Goal: Use online tool/utility: Utilize a website feature to perform a specific function

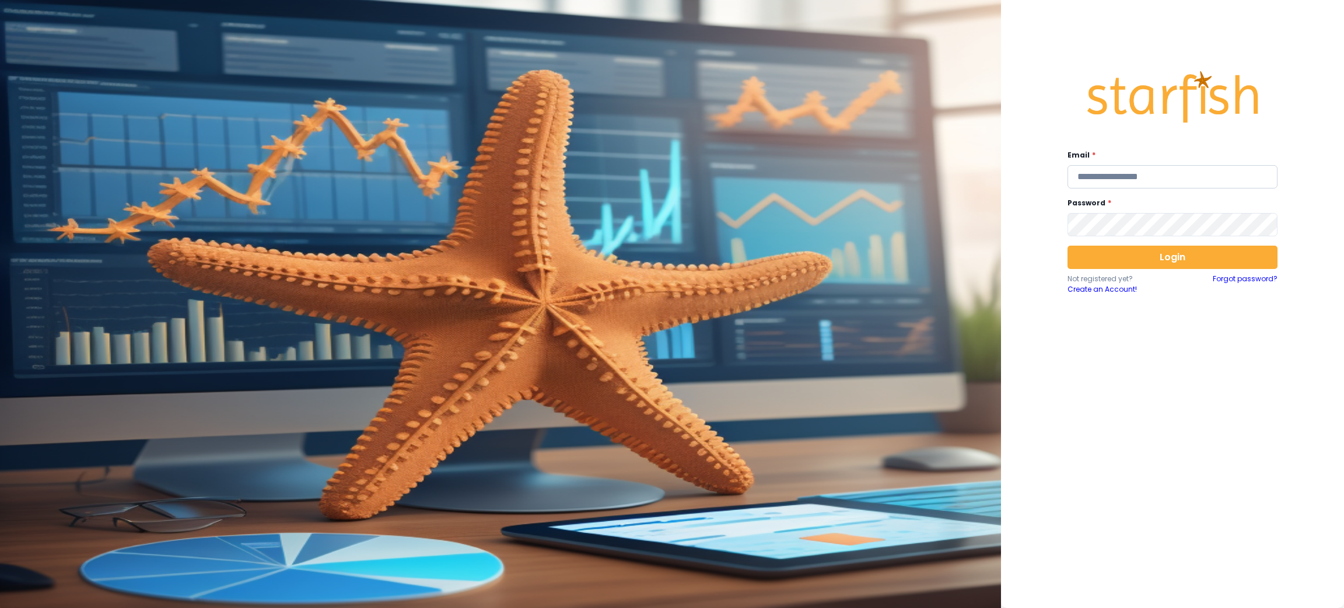
drag, startPoint x: 1102, startPoint y: 168, endPoint x: 1109, endPoint y: 166, distance: 7.2
click at [1102, 168] on input "email" at bounding box center [1172, 176] width 210 height 23
type input "**********"
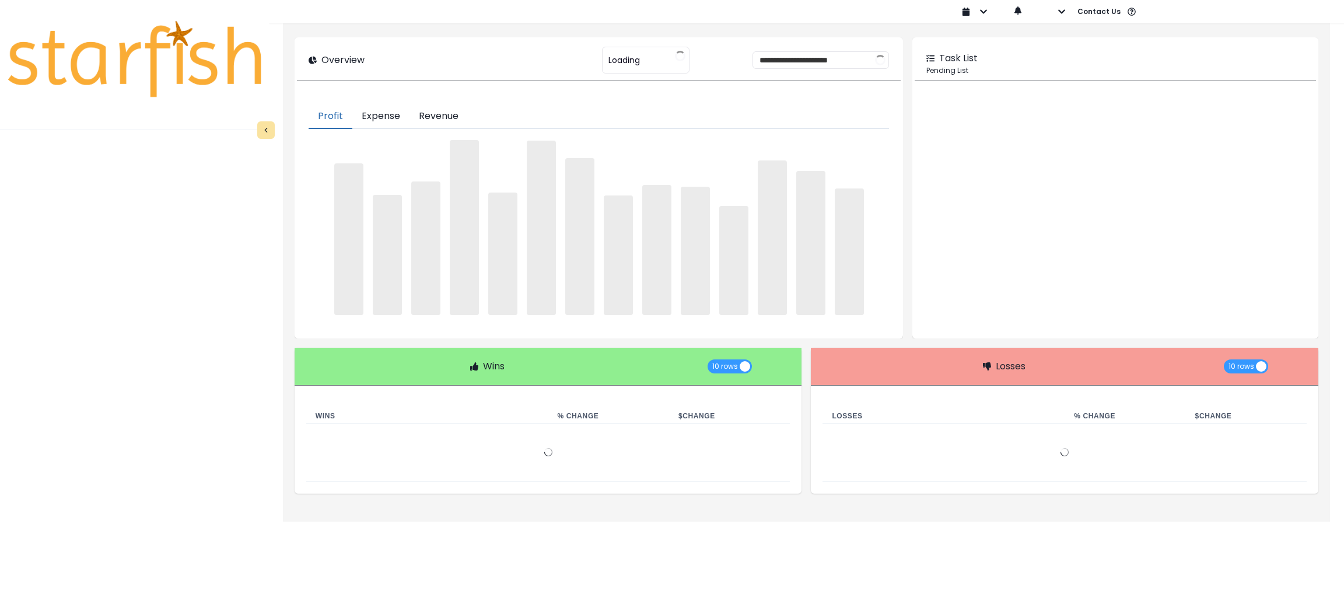
type input "********"
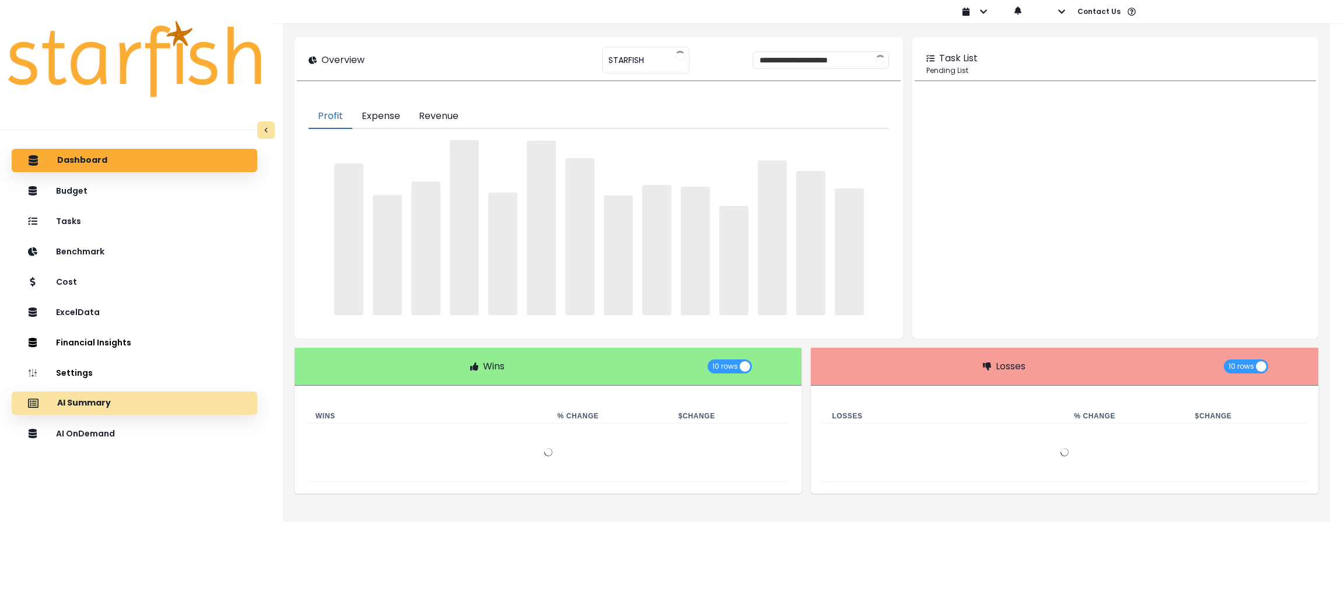
click at [184, 405] on div "AI Summary" at bounding box center [134, 403] width 227 height 24
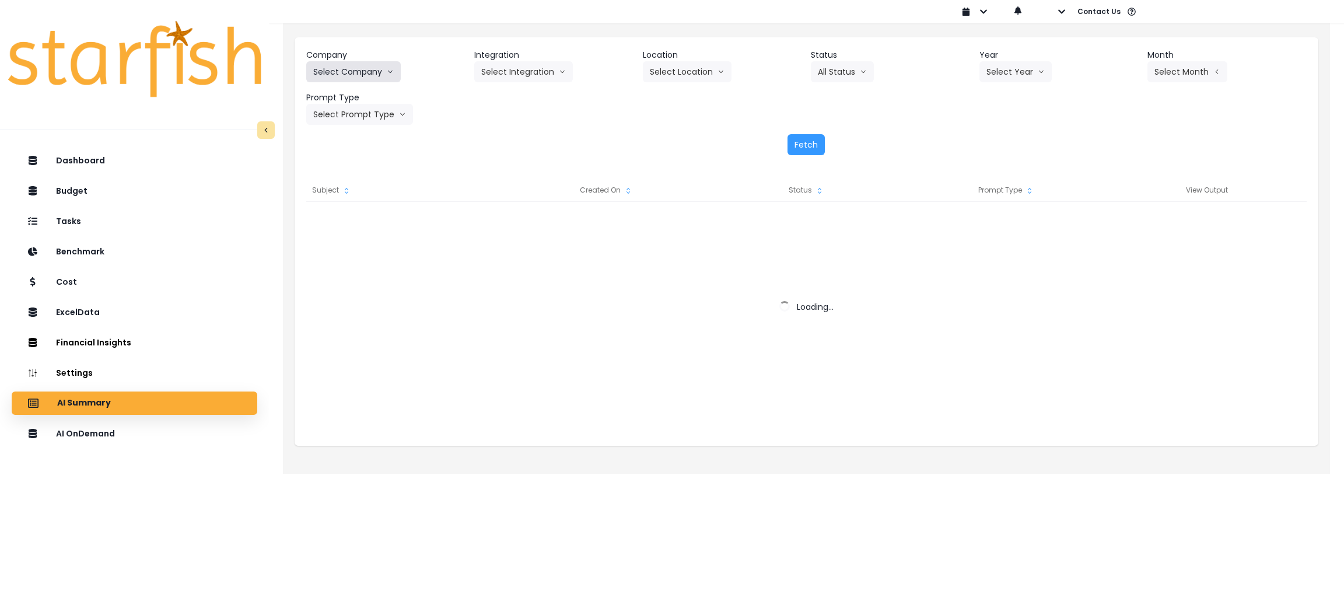
click at [362, 66] on button "Select Company" at bounding box center [353, 71] width 94 height 21
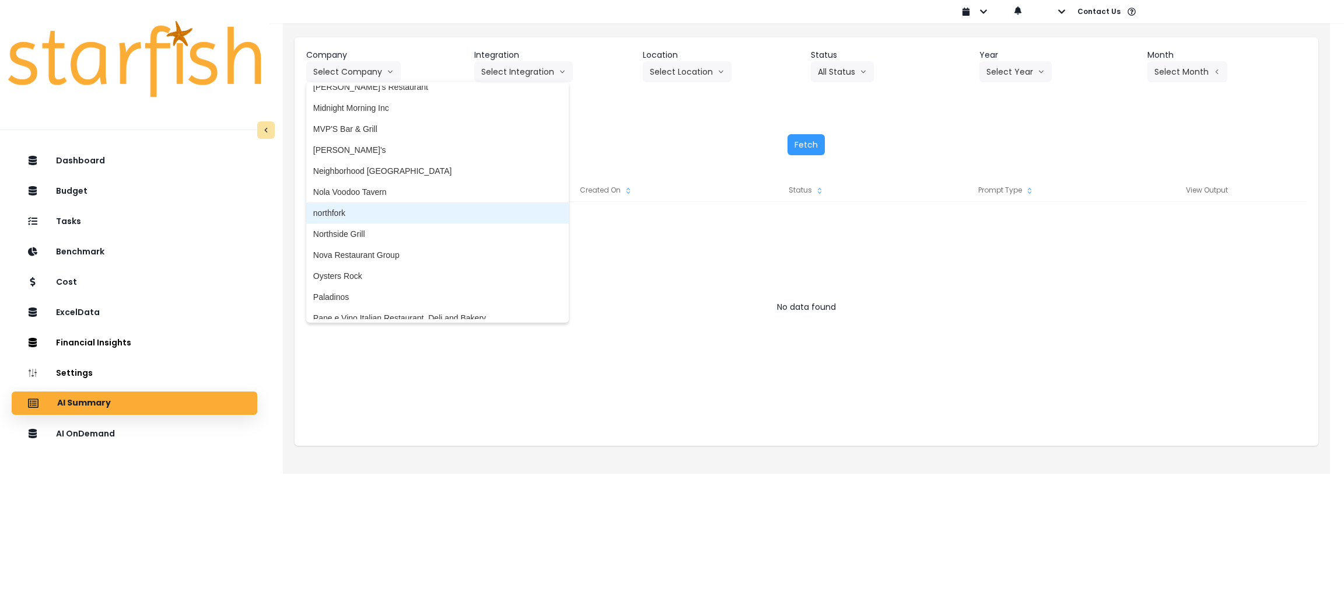
scroll to position [1837, 0]
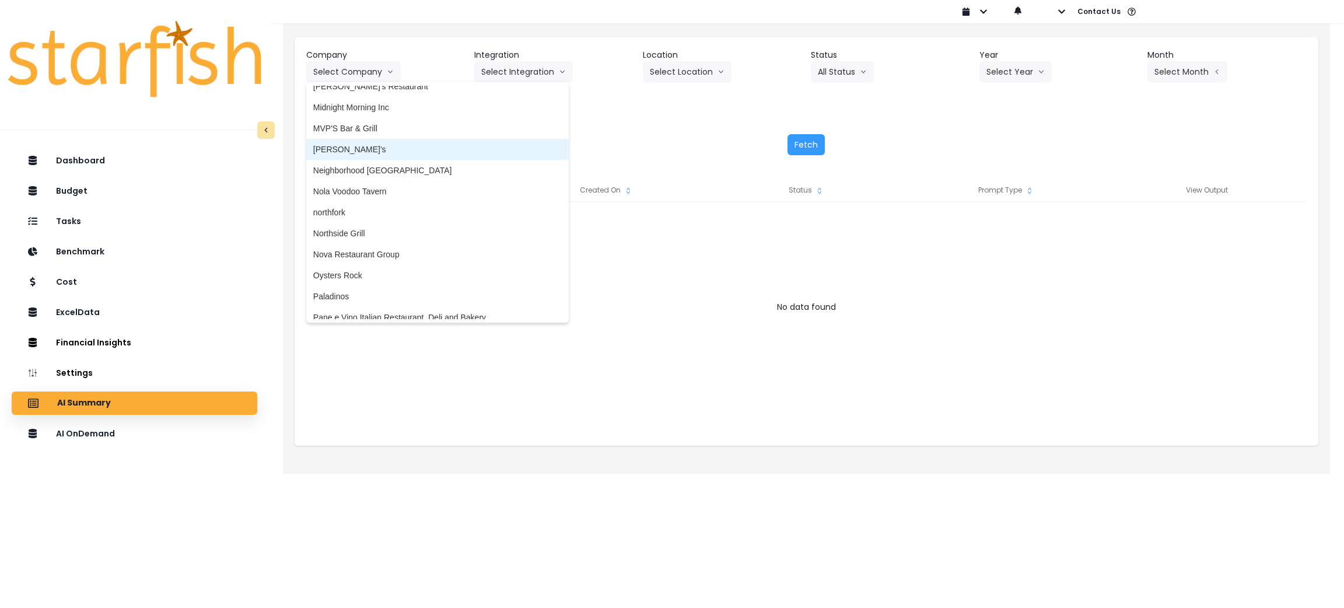
click at [359, 148] on span "[PERSON_NAME]'s" at bounding box center [437, 149] width 248 height 12
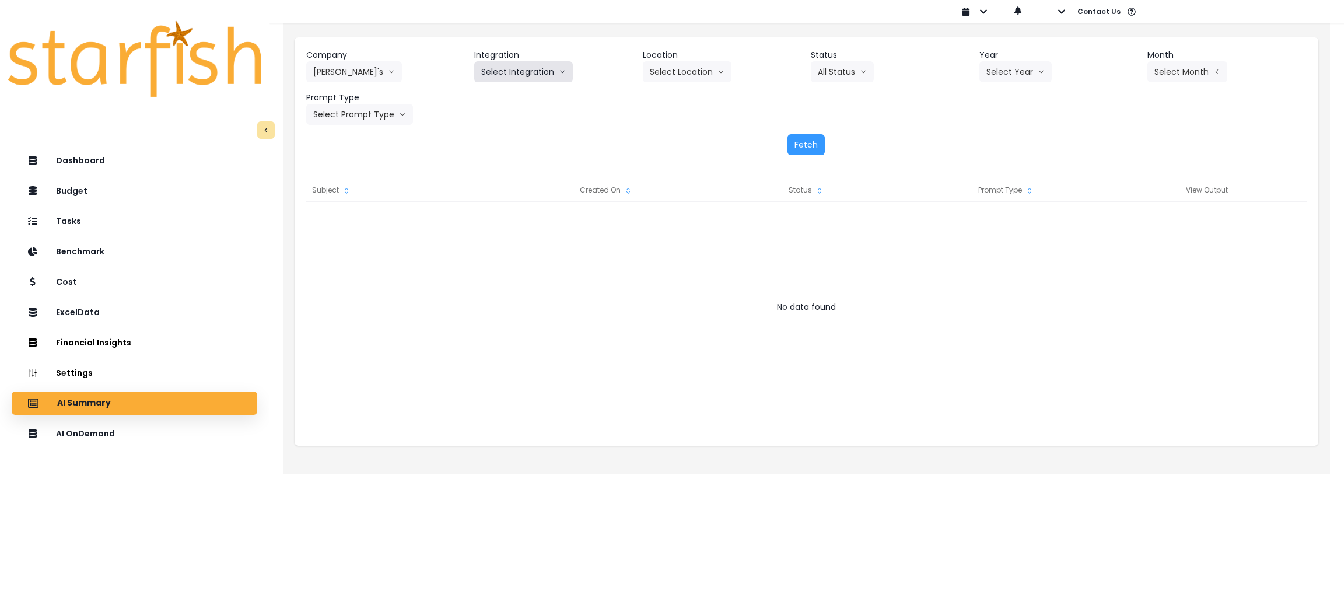
click at [519, 66] on button "Select Integration" at bounding box center [523, 71] width 99 height 21
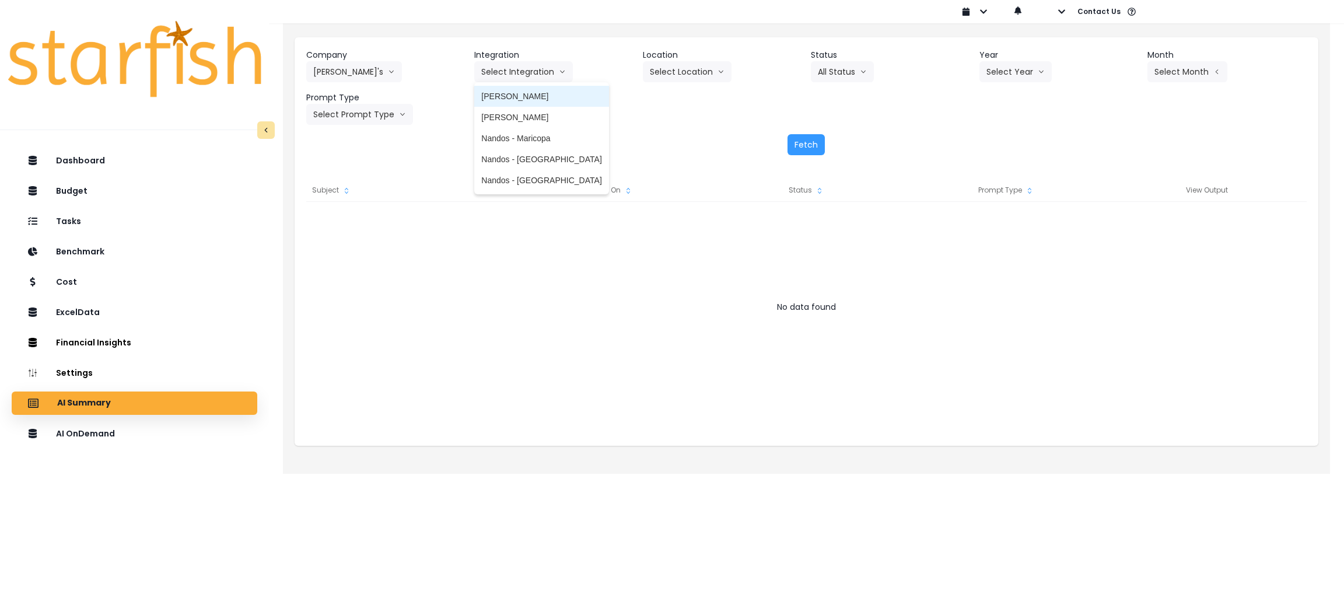
click at [534, 89] on li "[PERSON_NAME]" at bounding box center [541, 96] width 134 height 21
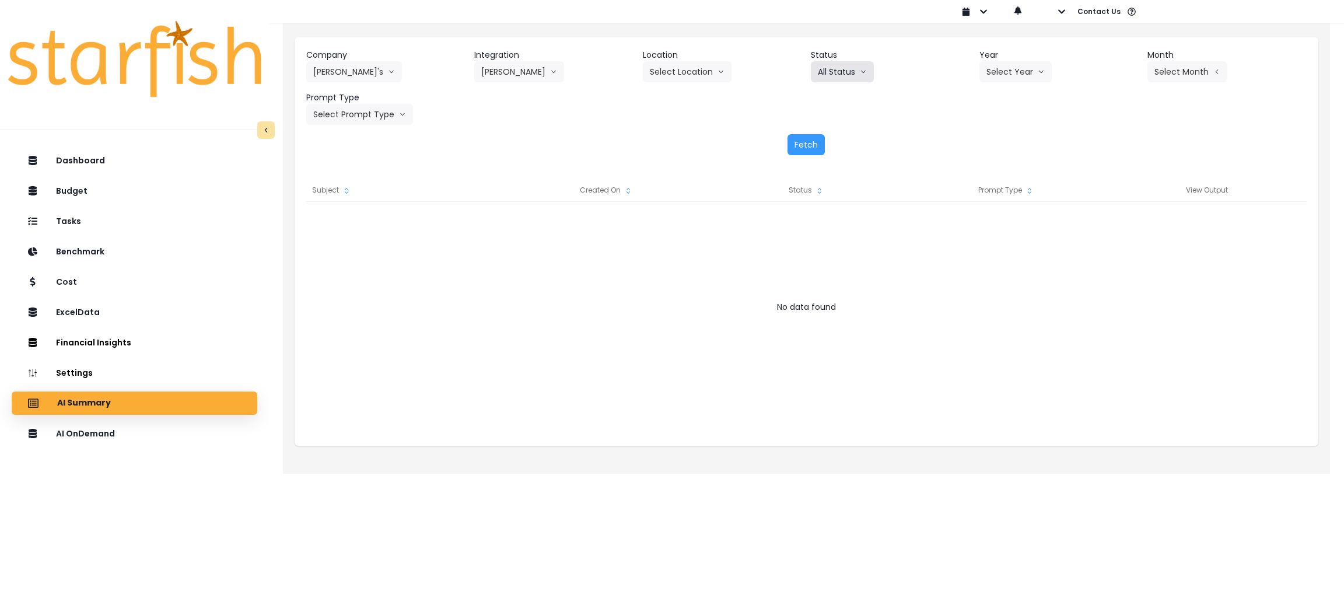
click at [826, 72] on button "All Status" at bounding box center [842, 71] width 63 height 21
click at [923, 143] on div "Fetch" at bounding box center [806, 144] width 1000 height 21
click at [1019, 69] on button "Select Year" at bounding box center [1015, 71] width 72 height 21
click at [992, 142] on span "2025" at bounding box center [995, 138] width 18 height 12
click at [1170, 68] on button "Select Month" at bounding box center [1187, 71] width 80 height 21
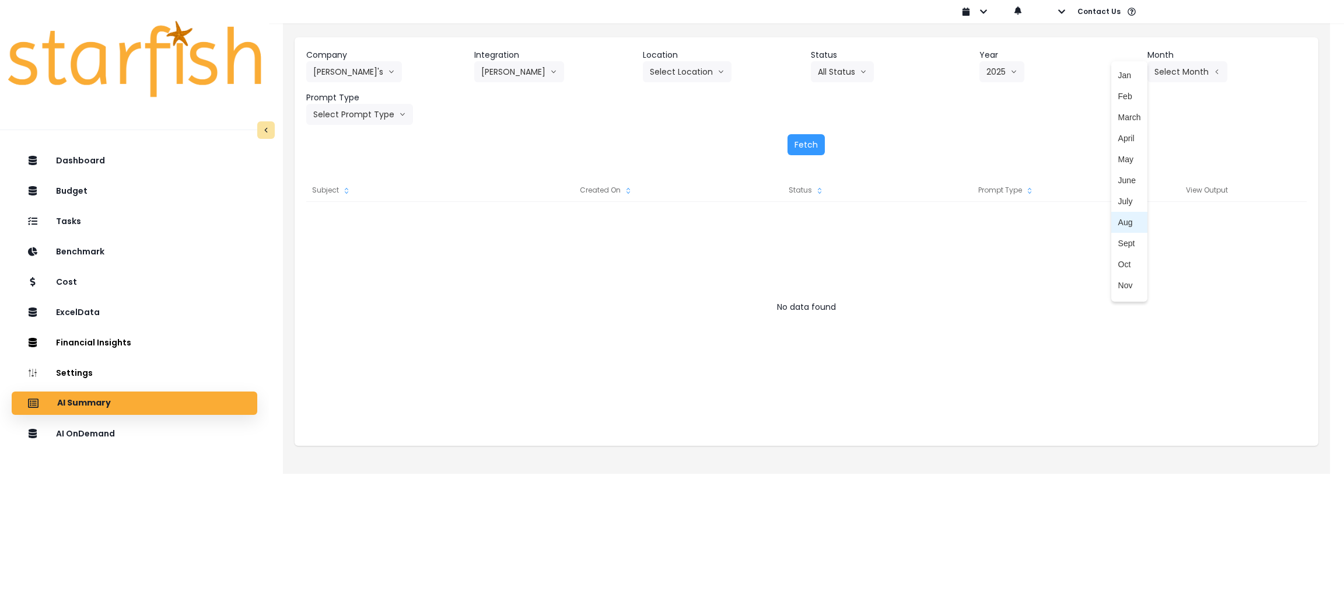
click at [1122, 218] on span "Aug" at bounding box center [1129, 222] width 23 height 12
click at [373, 119] on button "Select Prompt Type" at bounding box center [359, 114] width 107 height 21
click at [360, 220] on span "Monthly Summary" at bounding box center [346, 223] width 66 height 12
click at [805, 146] on button "Fetch" at bounding box center [805, 144] width 37 height 21
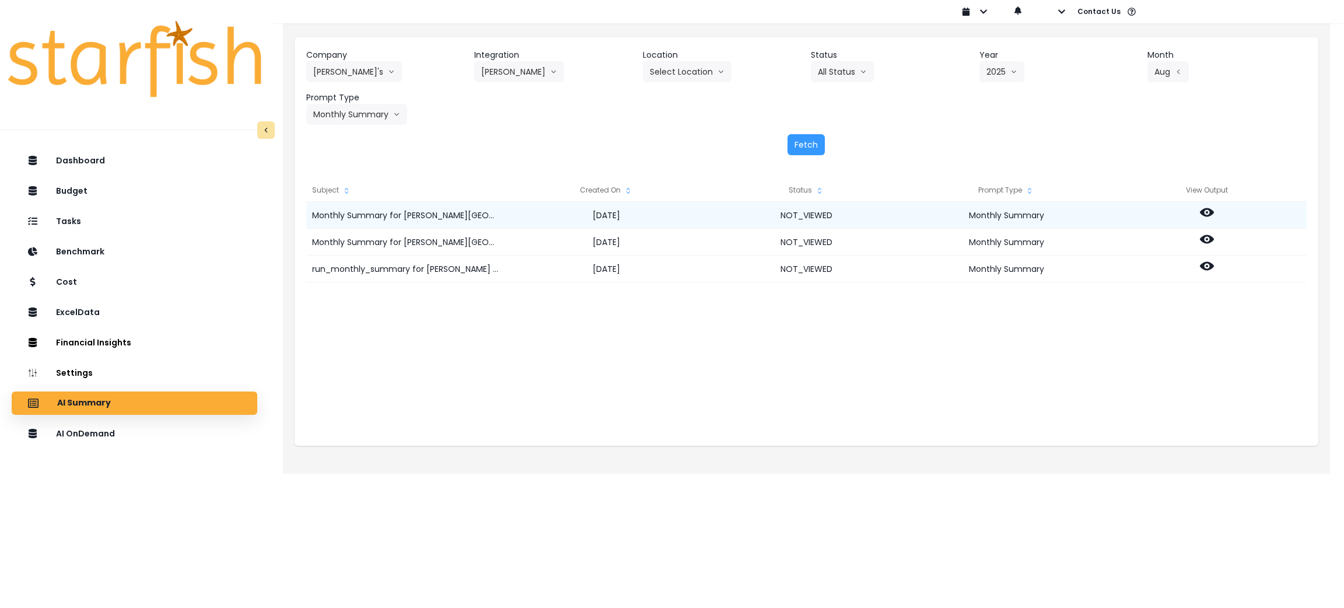
click at [1212, 209] on icon at bounding box center [1207, 212] width 14 height 14
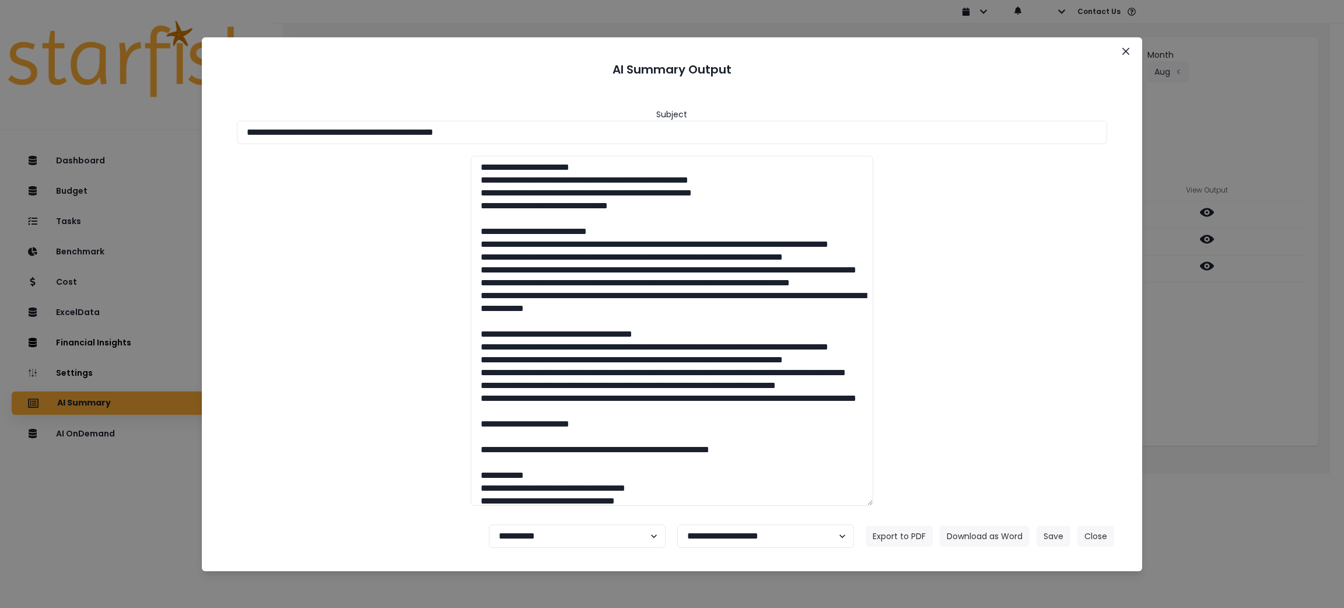
drag, startPoint x: 96, startPoint y: 129, endPoint x: 39, endPoint y: 129, distance: 56.6
click at [39, 129] on div "**********" at bounding box center [672, 304] width 1344 height 608
click at [509, 136] on input "**********" at bounding box center [672, 132] width 871 height 23
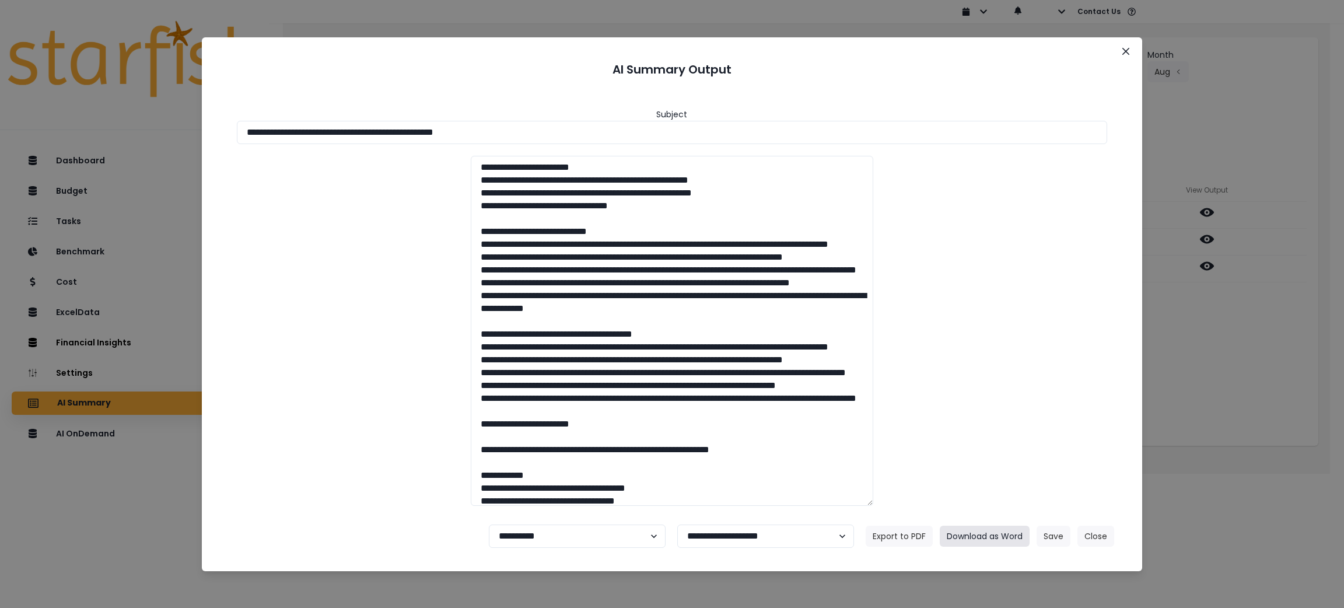
click at [993, 538] on button "Download as Word" at bounding box center [985, 535] width 90 height 21
click at [1224, 414] on div "**********" at bounding box center [672, 304] width 1344 height 608
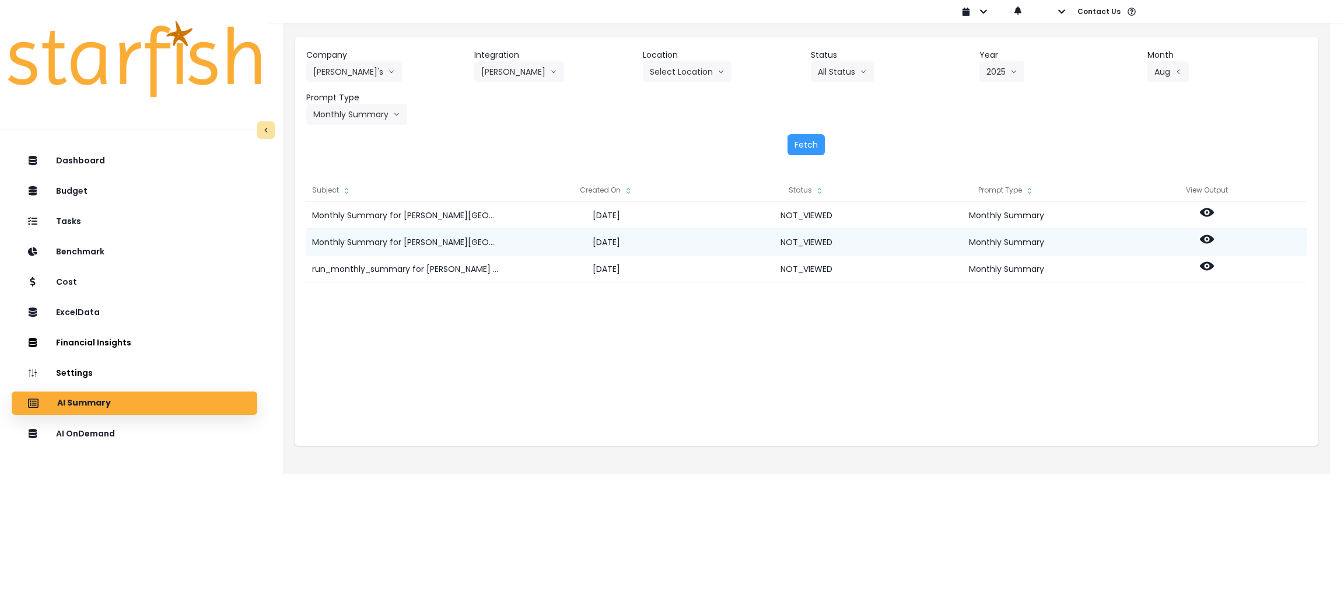
click at [1211, 236] on icon at bounding box center [1207, 239] width 14 height 14
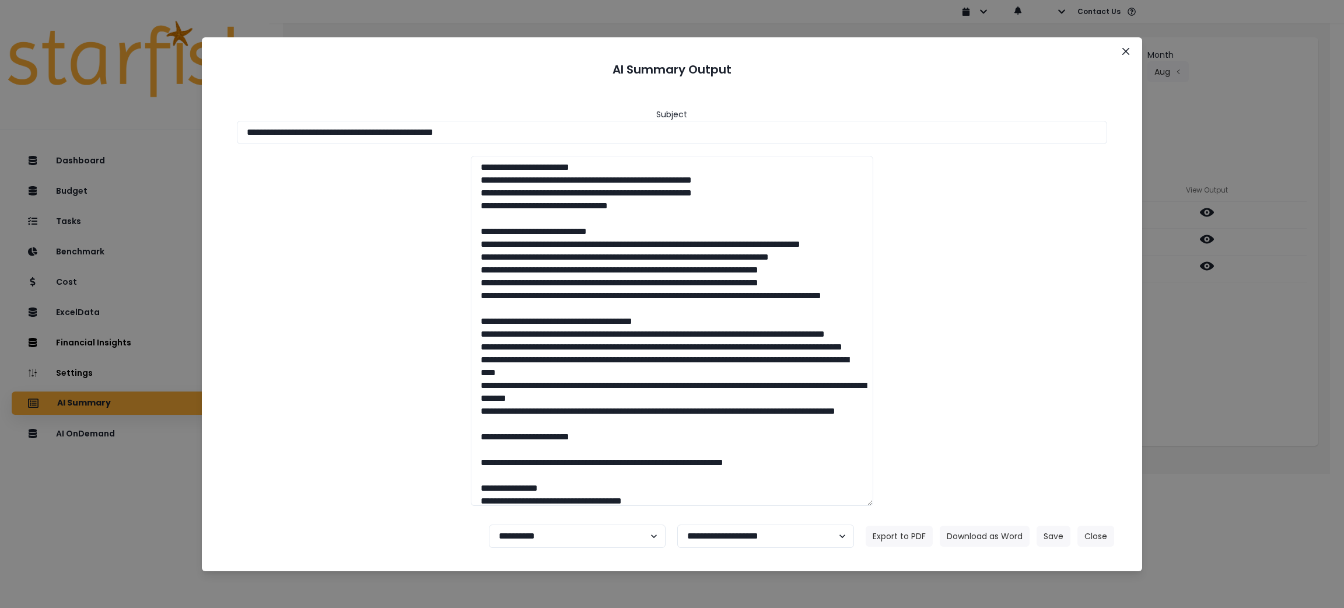
drag, startPoint x: 559, startPoint y: 126, endPoint x: 37, endPoint y: 83, distance: 523.7
click at [37, 83] on div "**********" at bounding box center [672, 304] width 1344 height 608
click at [979, 532] on button "Download as Word" at bounding box center [985, 535] width 90 height 21
drag, startPoint x: 1097, startPoint y: 542, endPoint x: 1067, endPoint y: 475, distance: 73.6
click at [1097, 541] on button "Close" at bounding box center [1095, 535] width 37 height 21
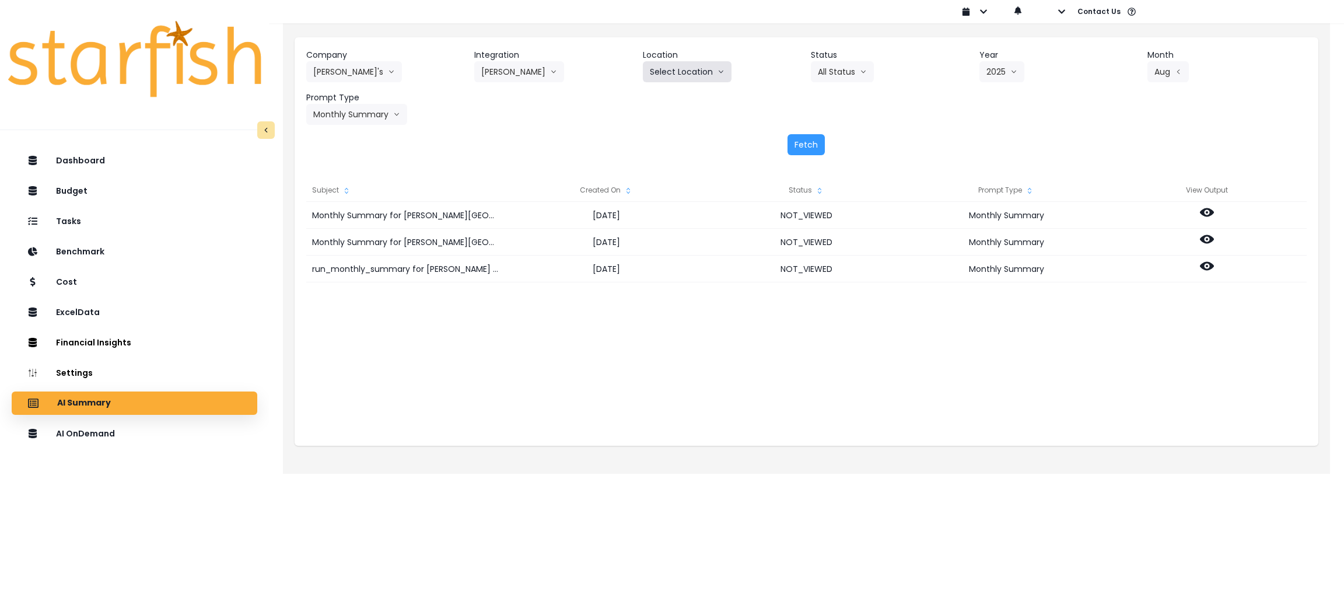
click at [677, 75] on button "Select Location" at bounding box center [687, 71] width 89 height 21
click at [543, 75] on button "[PERSON_NAME]" at bounding box center [519, 71] width 90 height 21
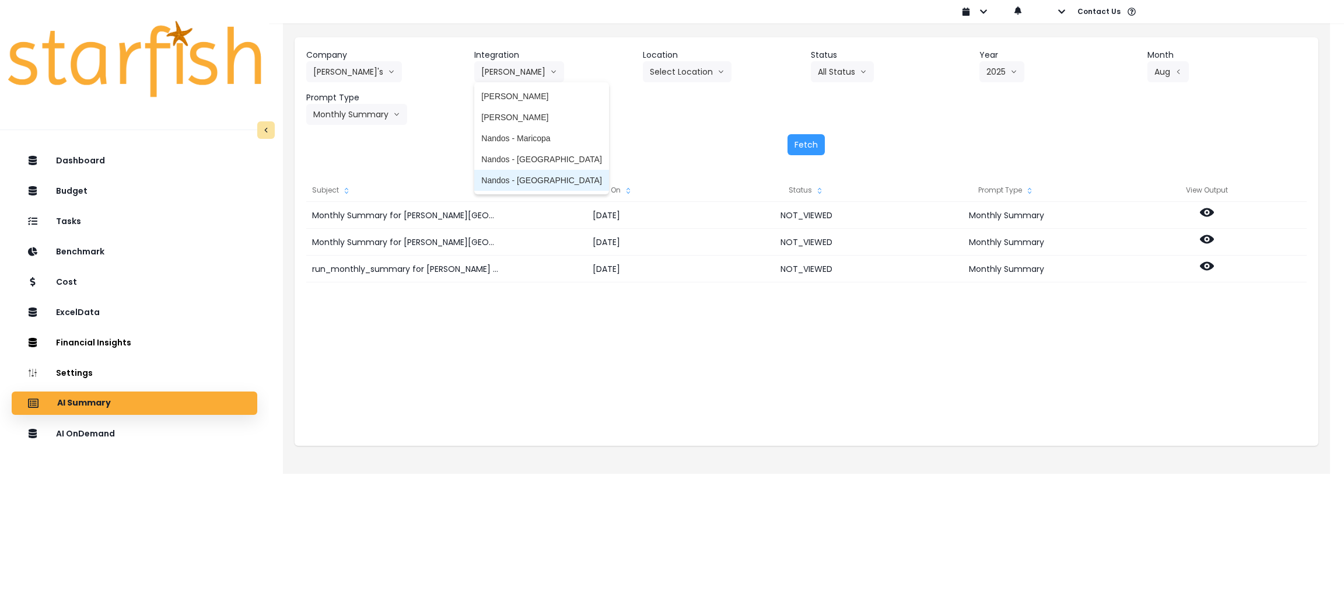
click at [525, 180] on span "Nandos - [GEOGRAPHIC_DATA]" at bounding box center [541, 180] width 120 height 12
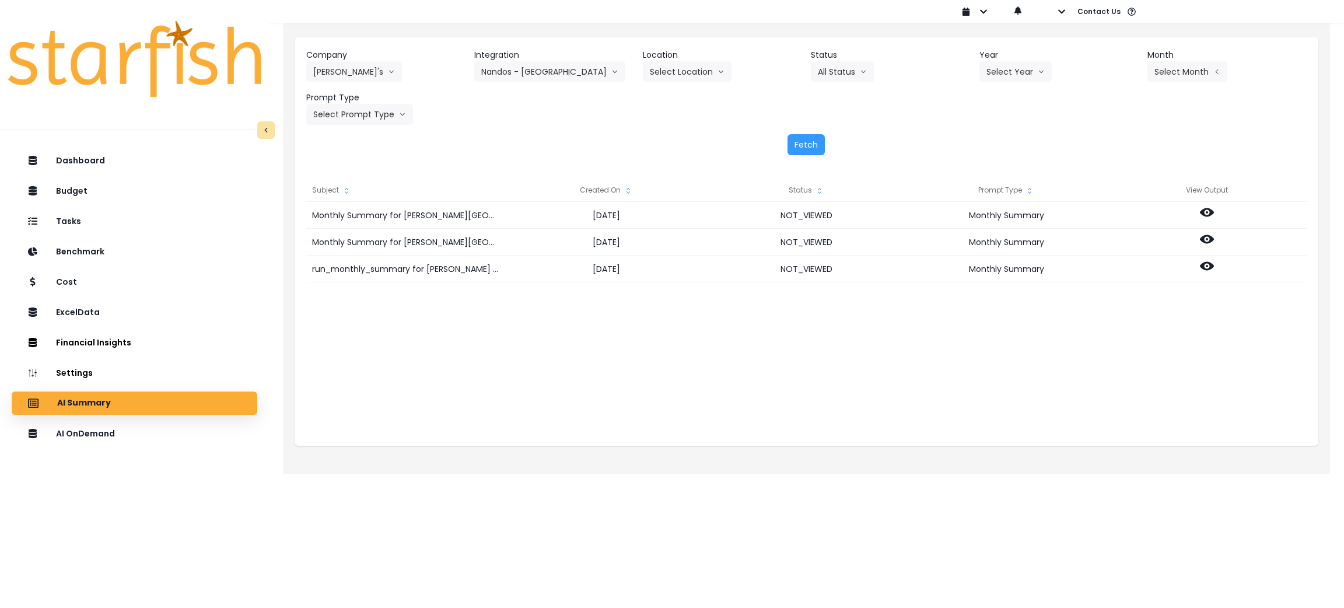
click at [1003, 58] on header "Year" at bounding box center [1058, 55] width 159 height 12
click at [1006, 79] on button "Select Year" at bounding box center [1015, 71] width 72 height 21
click at [992, 129] on li "2025" at bounding box center [995, 138] width 32 height 21
click at [1171, 68] on button "Select Month" at bounding box center [1187, 71] width 80 height 21
click at [1120, 218] on span "Aug" at bounding box center [1129, 222] width 23 height 12
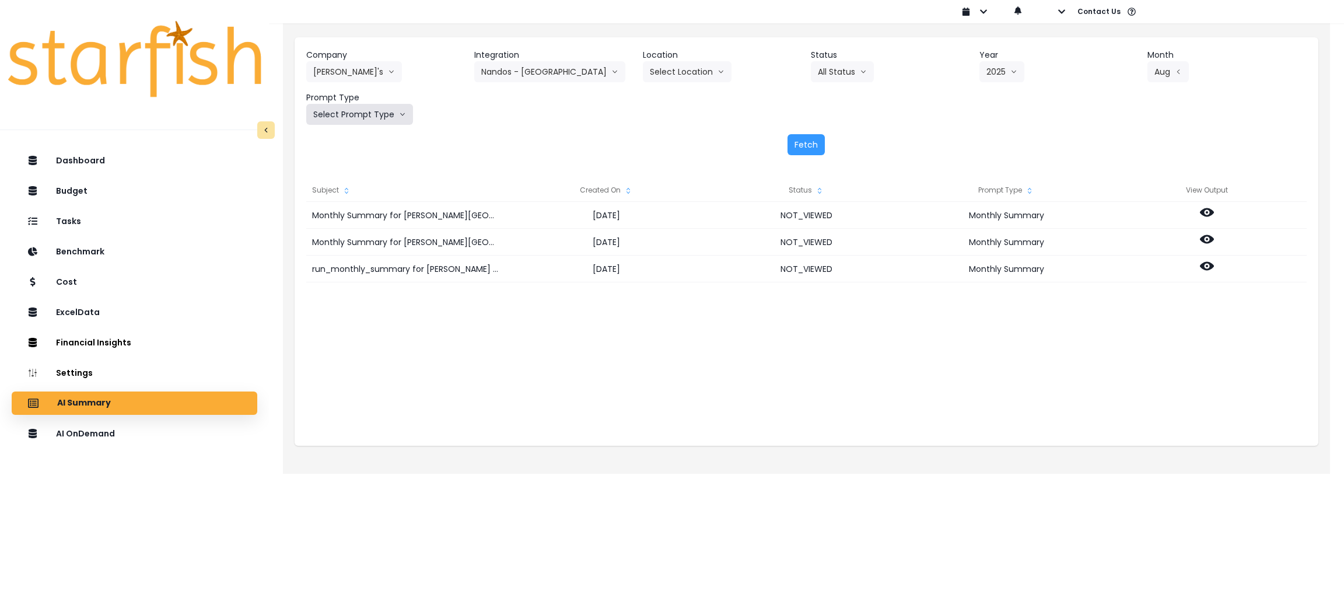
click at [363, 117] on button "Select Prompt Type" at bounding box center [359, 114] width 107 height 21
click at [351, 225] on span "Monthly Summary" at bounding box center [346, 223] width 66 height 12
click at [812, 147] on button "Fetch" at bounding box center [805, 144] width 37 height 21
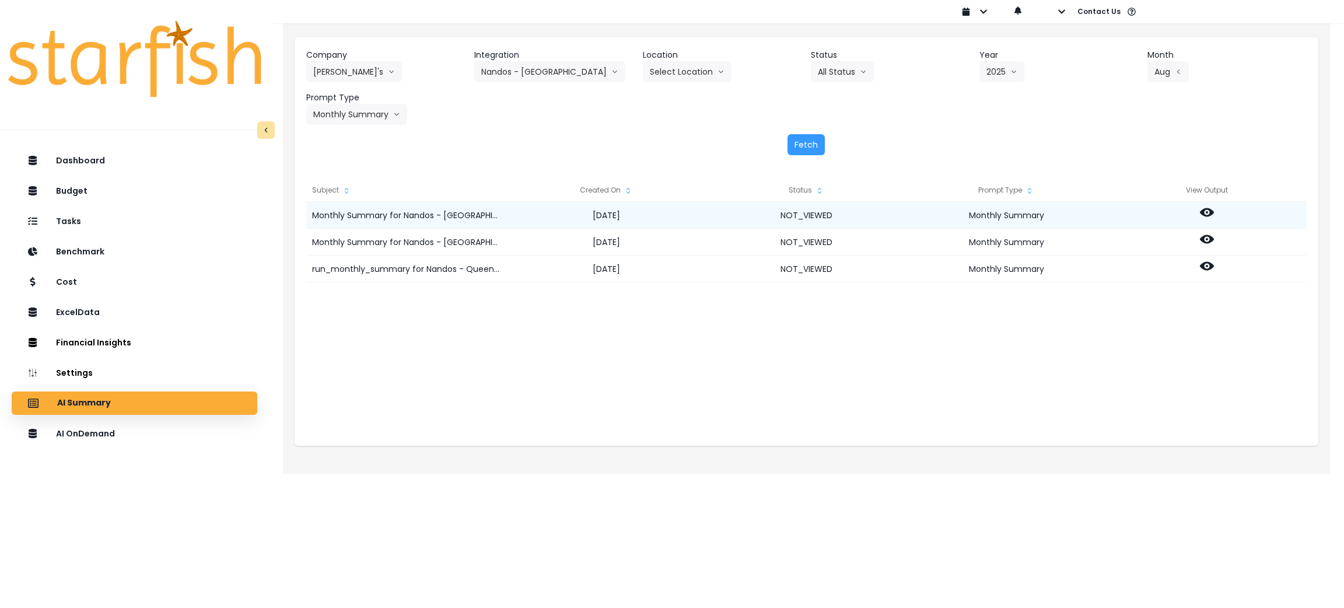
click at [1204, 213] on icon at bounding box center [1207, 212] width 14 height 14
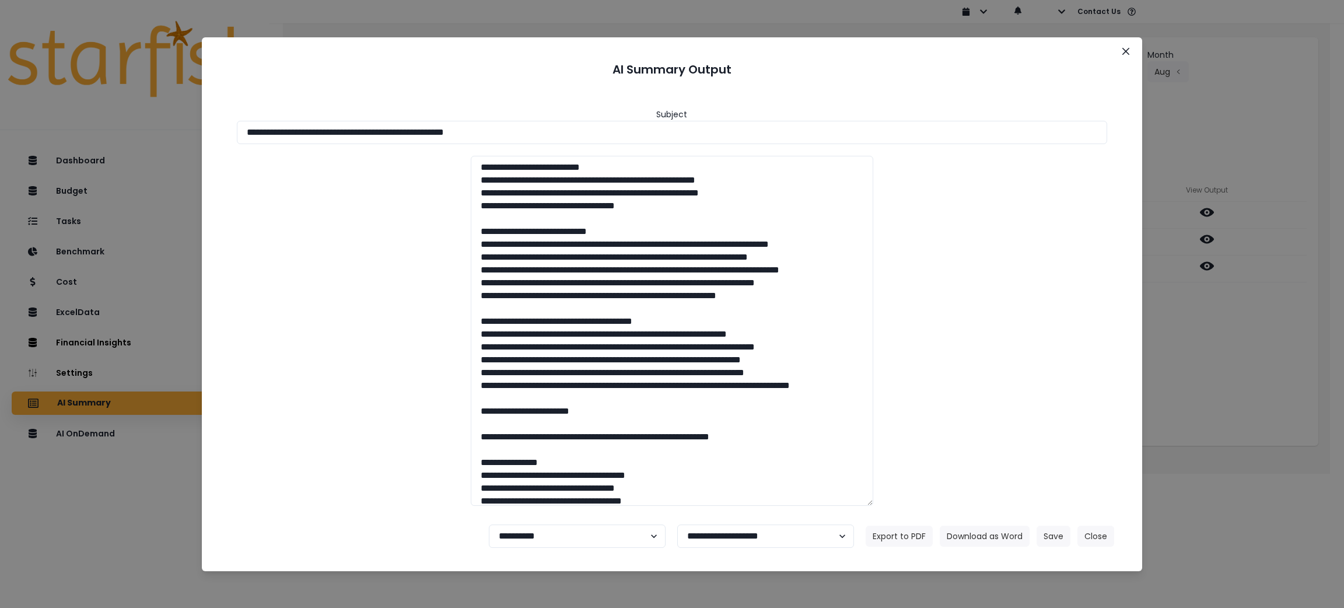
drag, startPoint x: 553, startPoint y: 128, endPoint x: 11, endPoint y: 110, distance: 542.7
click at [11, 110] on div "**********" at bounding box center [672, 304] width 1344 height 608
click at [968, 525] on button "Download as Word" at bounding box center [985, 535] width 90 height 21
drag, startPoint x: 1181, startPoint y: 394, endPoint x: 1199, endPoint y: 301, distance: 95.1
click at [1181, 394] on div "**********" at bounding box center [672, 304] width 1344 height 608
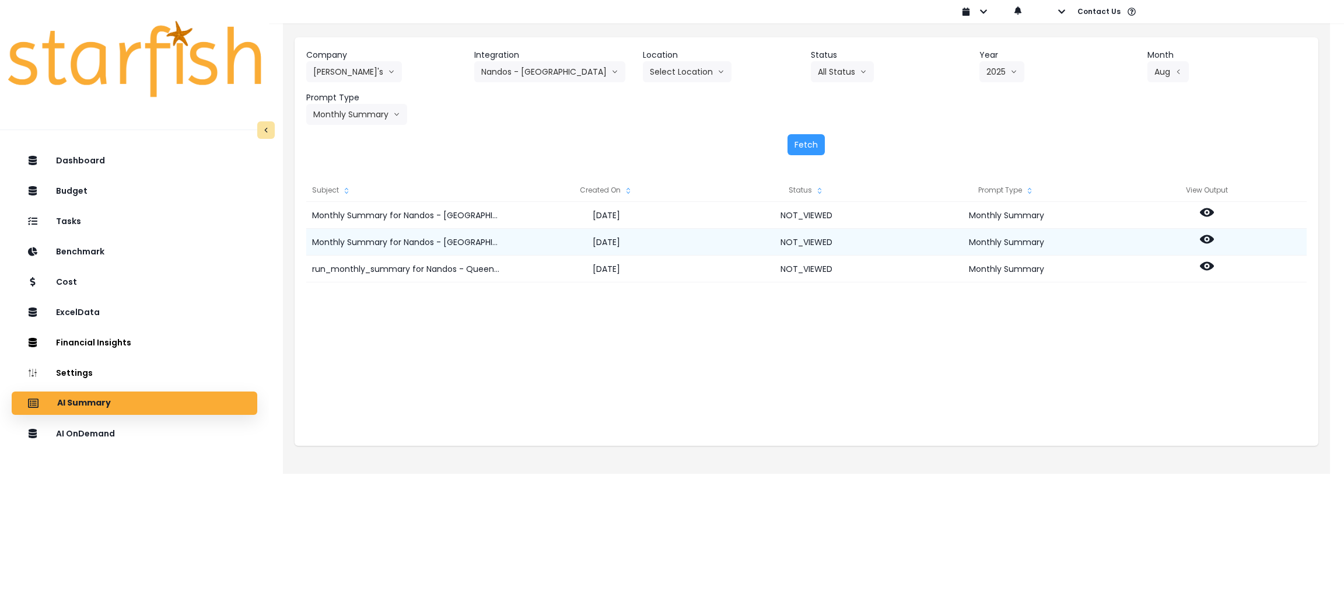
click at [1208, 244] on icon at bounding box center [1207, 239] width 14 height 14
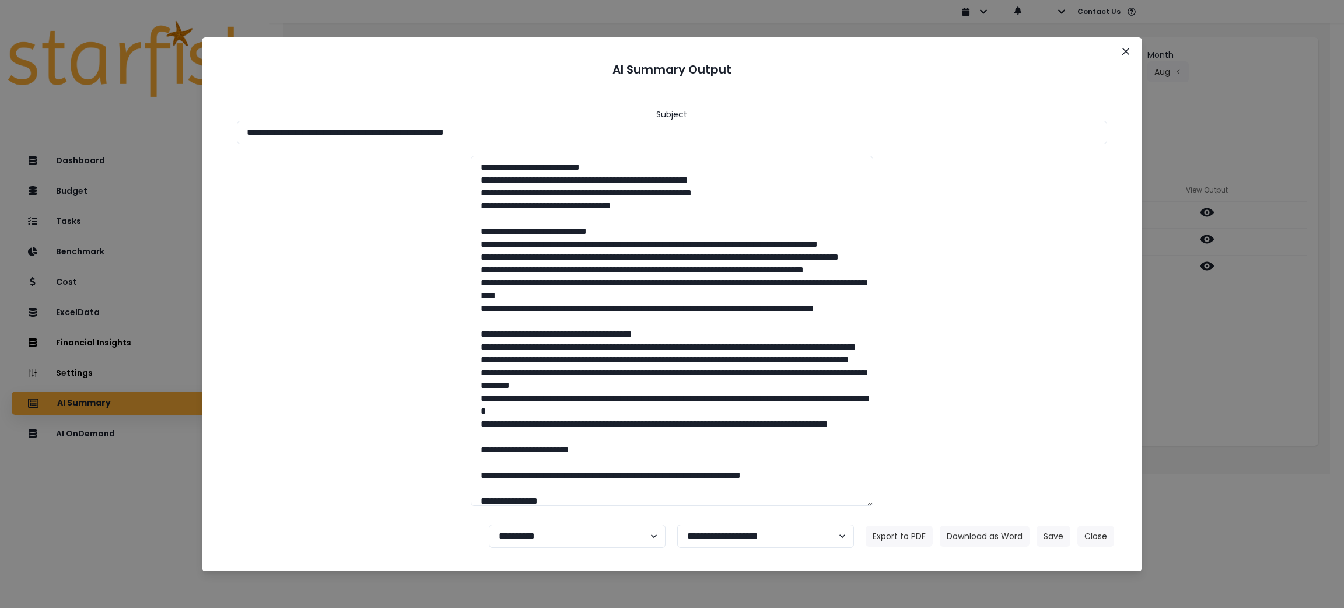
drag, startPoint x: 604, startPoint y: 124, endPoint x: 69, endPoint y: 142, distance: 535.1
click at [43, 134] on div "**********" at bounding box center [672, 304] width 1344 height 608
click at [998, 528] on button "Download as Word" at bounding box center [985, 535] width 90 height 21
click at [1089, 527] on button "Close" at bounding box center [1095, 535] width 37 height 21
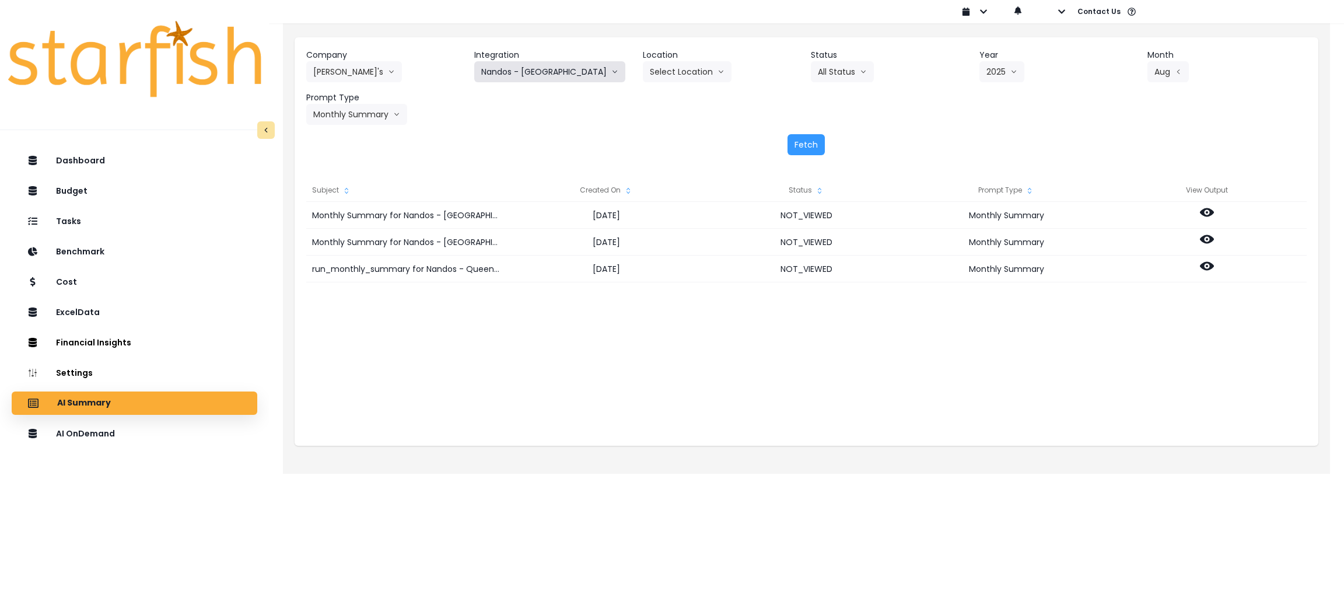
click at [527, 66] on button "Nandos - [GEOGRAPHIC_DATA]" at bounding box center [549, 71] width 151 height 21
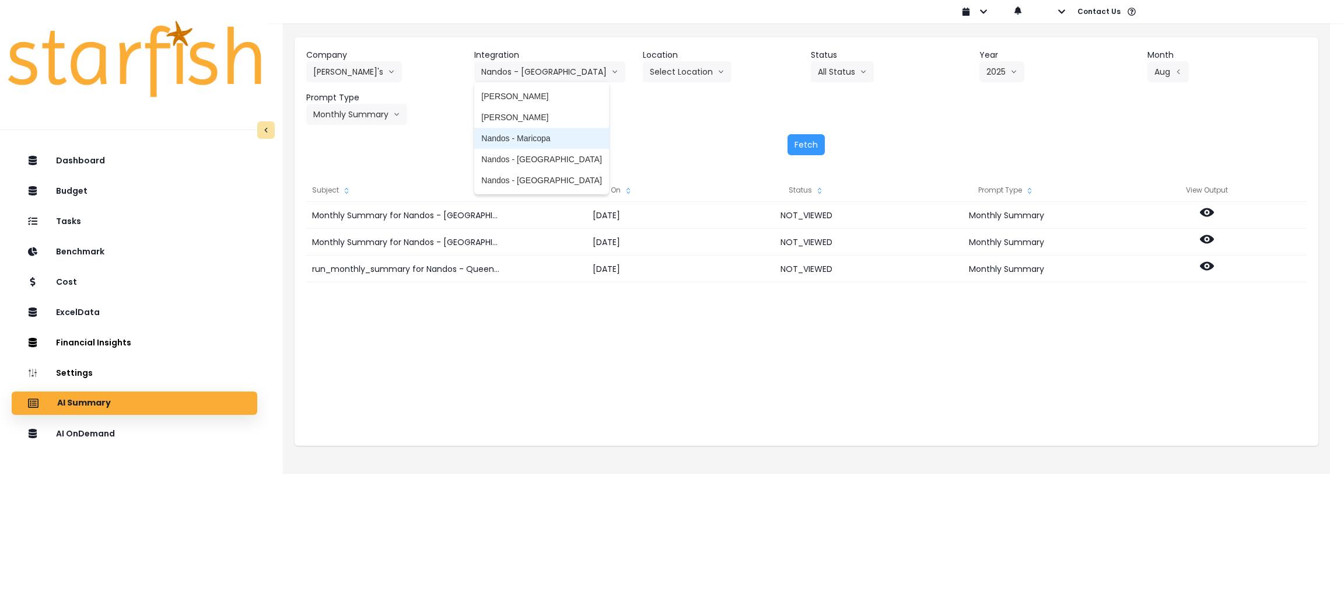
click at [544, 132] on span "Nandos - Maricopa" at bounding box center [541, 138] width 120 height 12
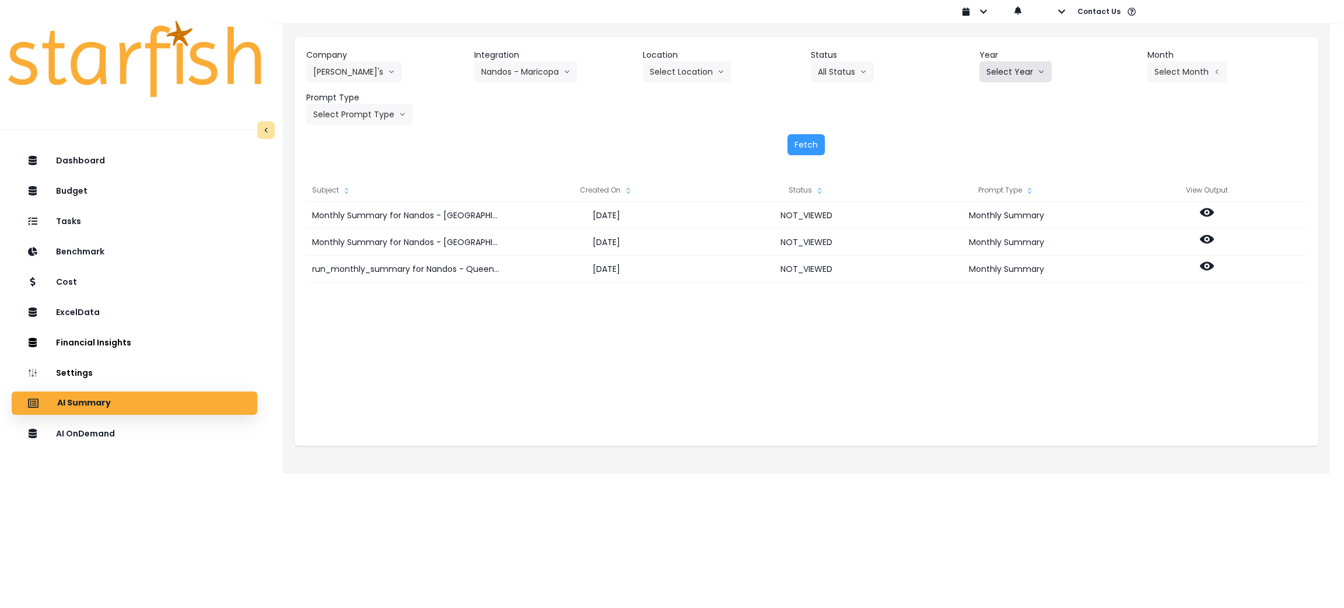
click at [1045, 75] on button "Select Year" at bounding box center [1015, 71] width 72 height 21
click at [1000, 141] on span "2025" at bounding box center [995, 138] width 18 height 12
click at [1178, 70] on button "Select Month" at bounding box center [1187, 71] width 80 height 21
click at [1119, 226] on span "Aug" at bounding box center [1129, 222] width 23 height 12
click at [344, 111] on button "Select Prompt Type" at bounding box center [359, 114] width 107 height 21
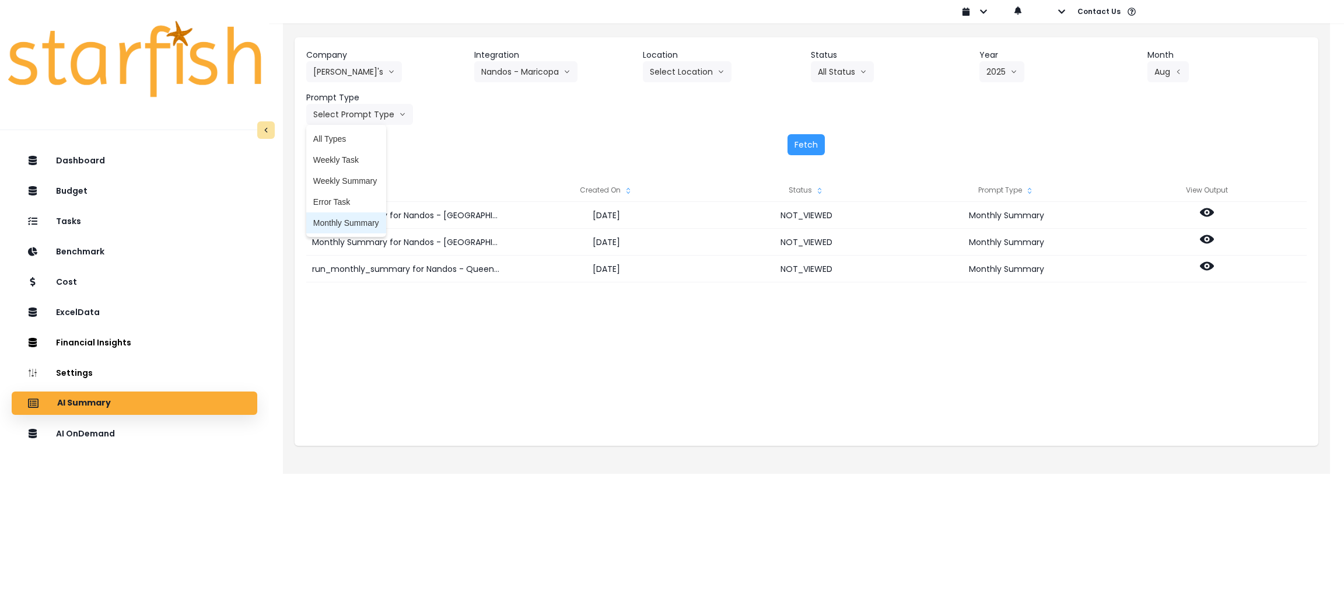
click at [355, 223] on span "Monthly Summary" at bounding box center [346, 223] width 66 height 12
click at [819, 145] on button "Fetch" at bounding box center [805, 144] width 37 height 21
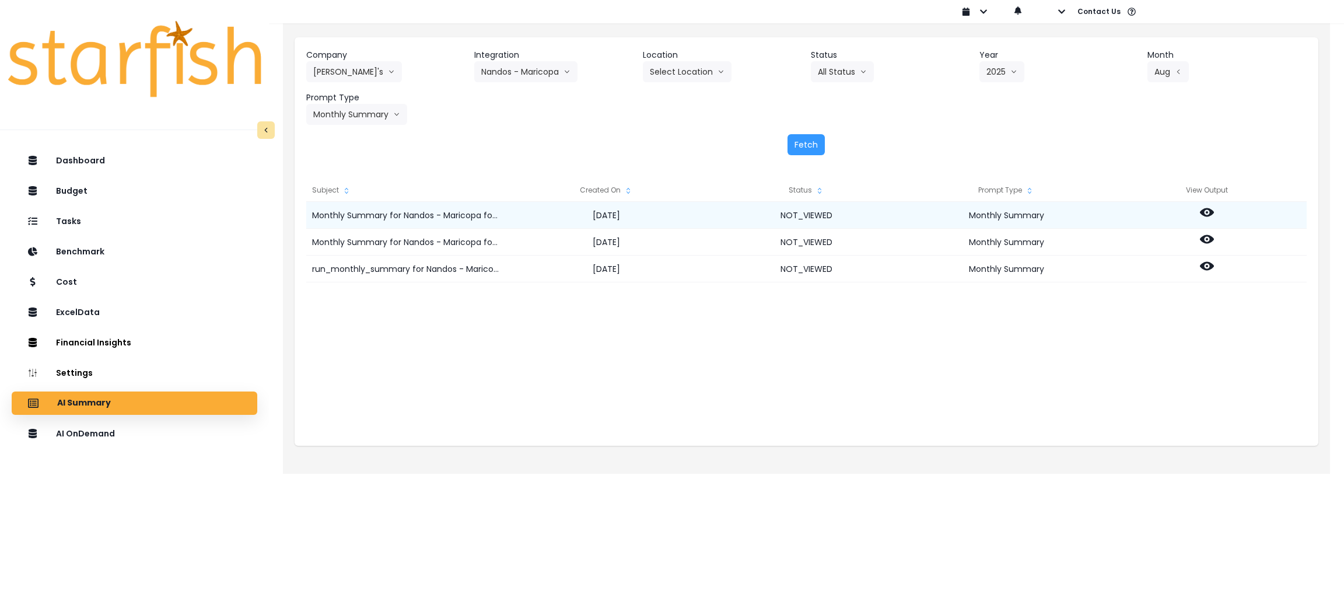
click at [1206, 218] on icon at bounding box center [1207, 212] width 14 height 14
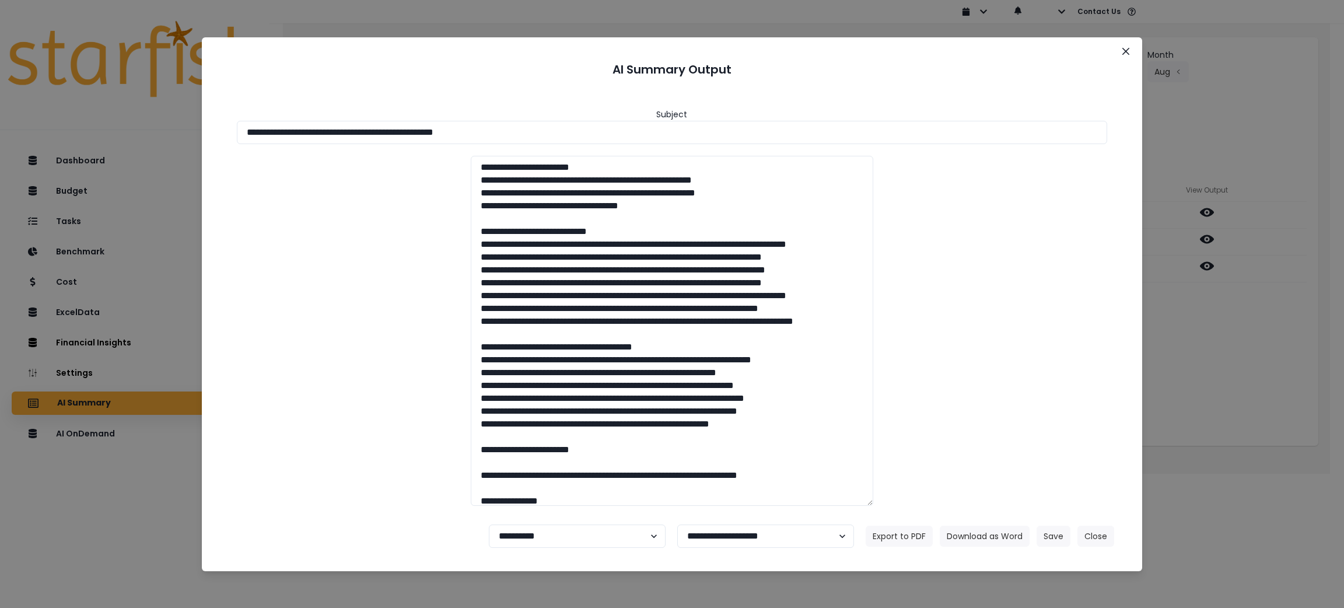
click at [1042, 292] on div at bounding box center [672, 331] width 894 height 350
drag, startPoint x: 574, startPoint y: 136, endPoint x: 71, endPoint y: 120, distance: 503.6
click at [99, 118] on div "**********" at bounding box center [672, 304] width 1344 height 608
click at [996, 535] on button "Download as Word" at bounding box center [985, 535] width 90 height 21
drag, startPoint x: 1231, startPoint y: 423, endPoint x: 1240, endPoint y: 365, distance: 58.4
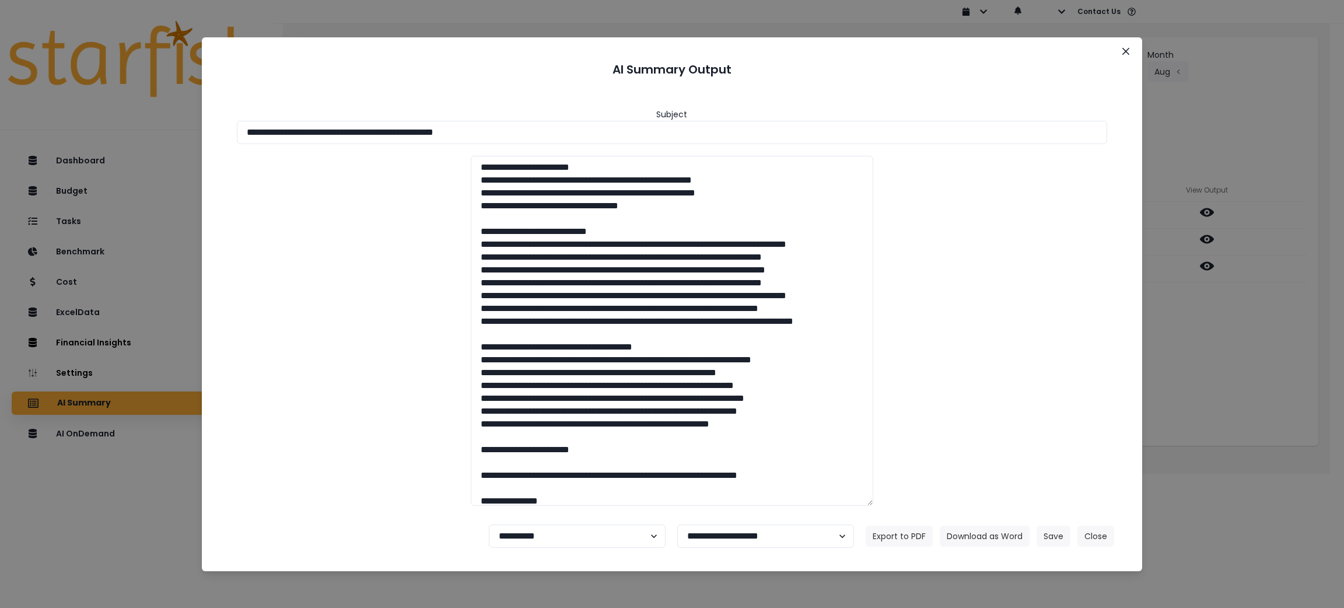
click at [1231, 422] on div "**********" at bounding box center [672, 304] width 1344 height 608
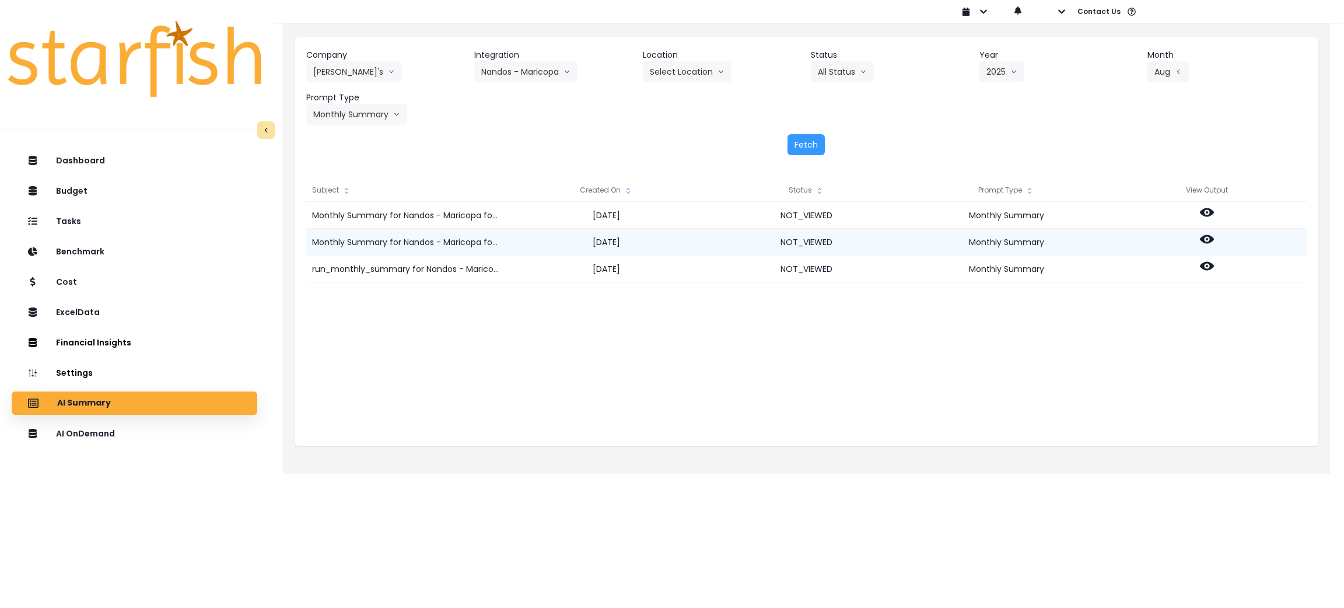
click at [1204, 234] on icon at bounding box center [1207, 239] width 14 height 14
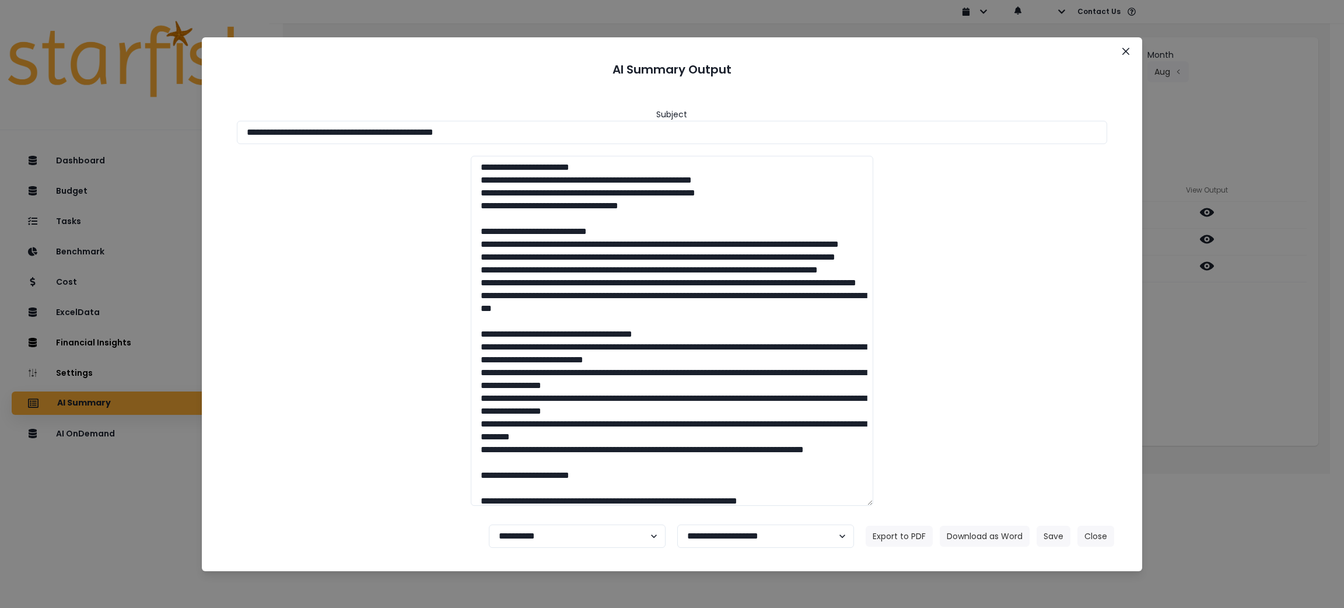
drag, startPoint x: 572, startPoint y: 132, endPoint x: 0, endPoint y: 103, distance: 572.9
click at [0, 103] on div "**********" at bounding box center [672, 304] width 1344 height 608
click at [1004, 533] on button "Download as Word" at bounding box center [985, 535] width 90 height 21
